Goal: Information Seeking & Learning: Learn about a topic

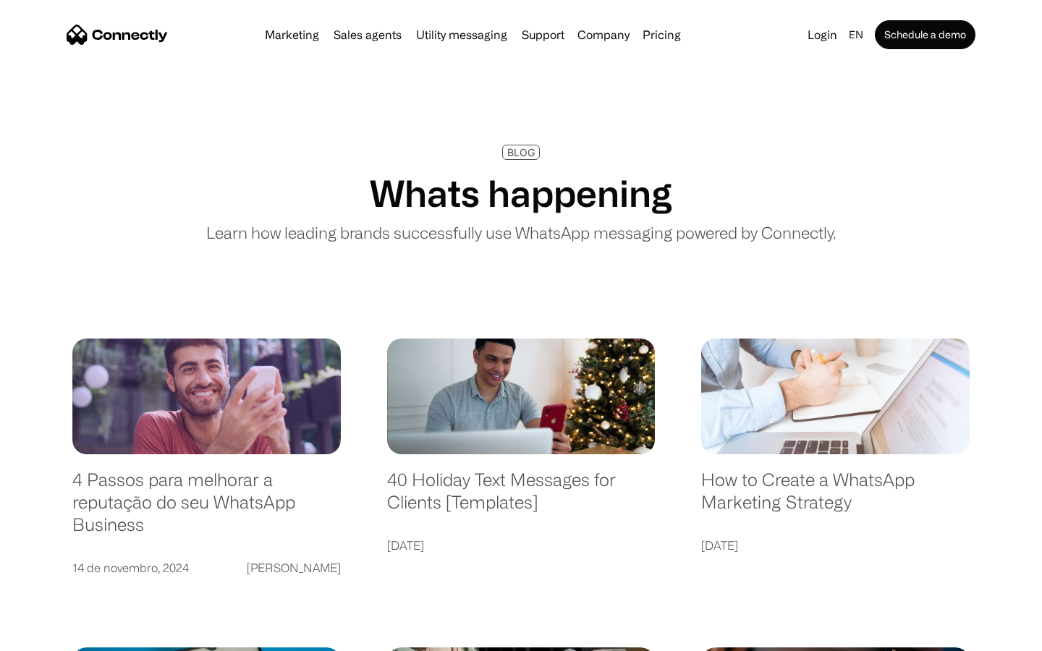
scroll to position [2780, 0]
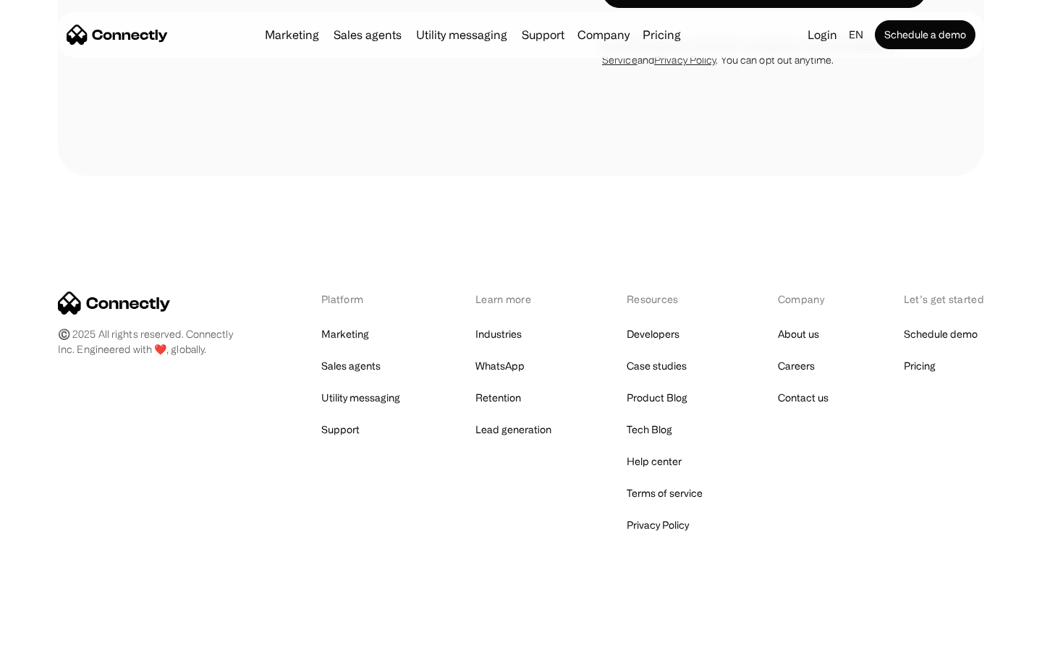
scroll to position [4869, 0]
